Goal: Task Accomplishment & Management: Use online tool/utility

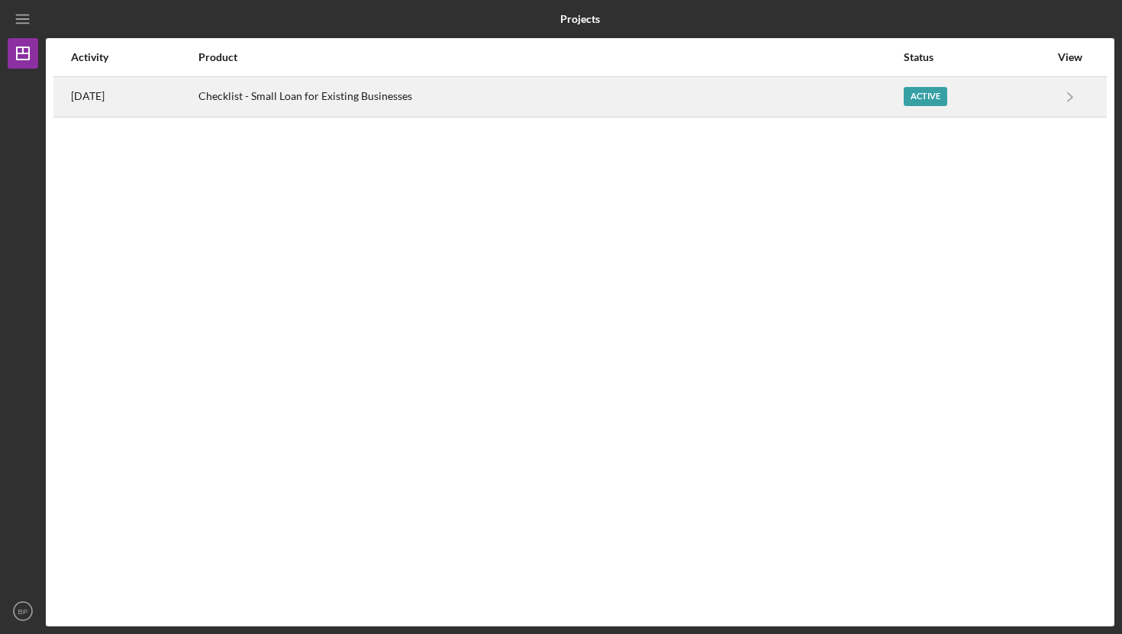
click at [346, 90] on div "Checklist - Small Loan for Existing Businesses" at bounding box center [550, 97] width 704 height 38
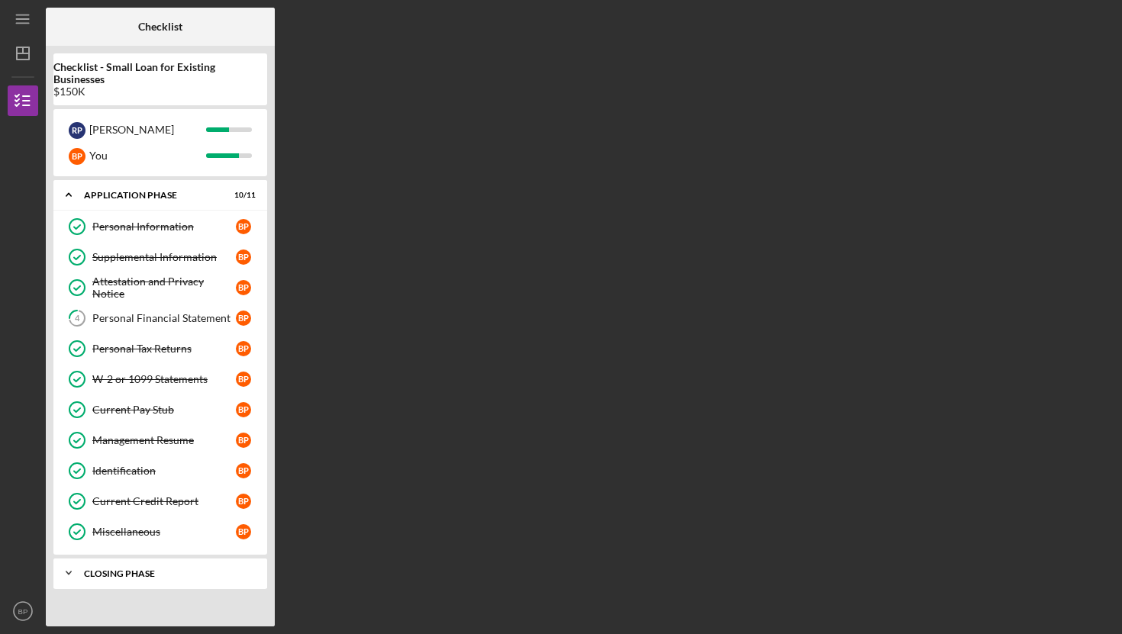
click at [140, 568] on div "Icon/Expander Closing Phase 0 / 3" at bounding box center [160, 573] width 214 height 31
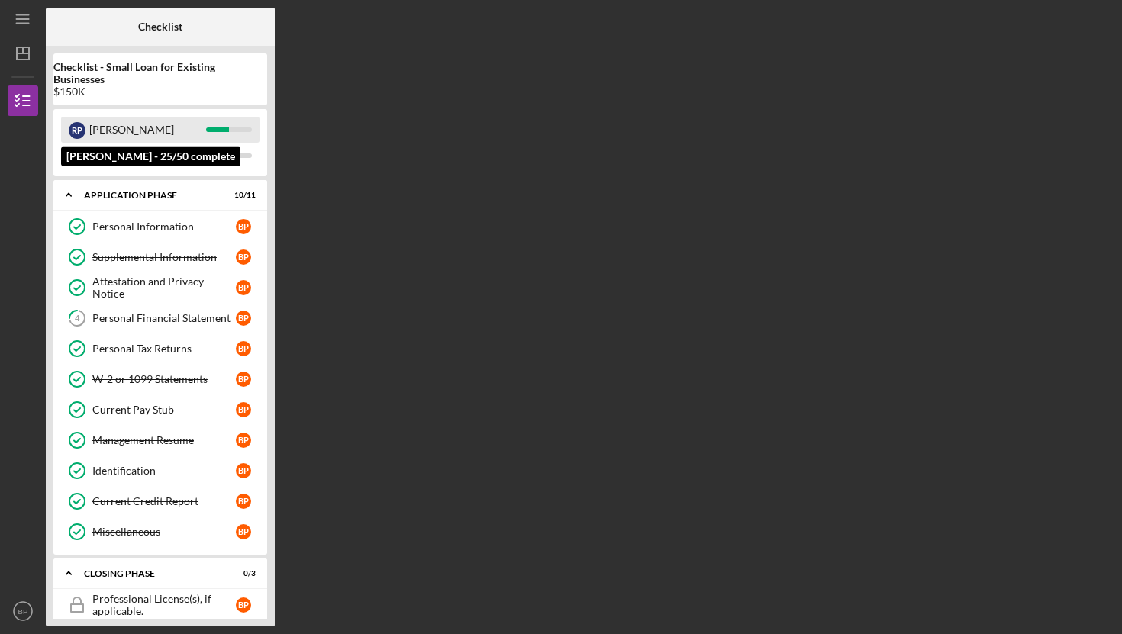
click at [202, 128] on div "[PERSON_NAME]" at bounding box center [147, 130] width 117 height 26
